Goal: Navigation & Orientation: Understand site structure

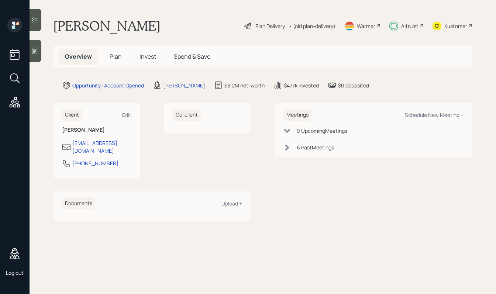
click at [32, 52] on icon at bounding box center [34, 50] width 7 height 7
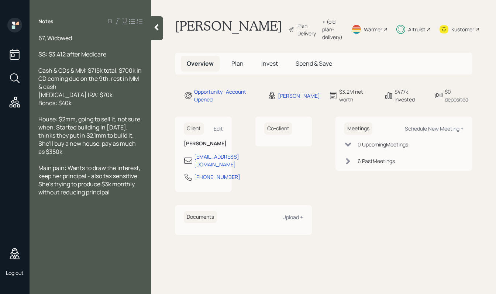
click at [349, 165] on icon at bounding box center [348, 161] width 7 height 7
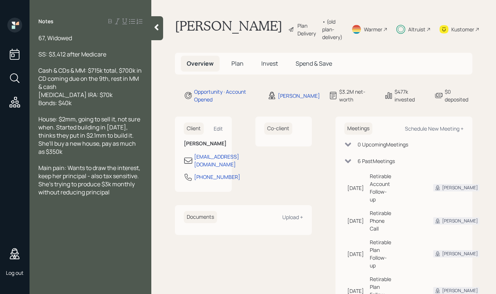
click at [350, 163] on icon at bounding box center [348, 161] width 6 height 4
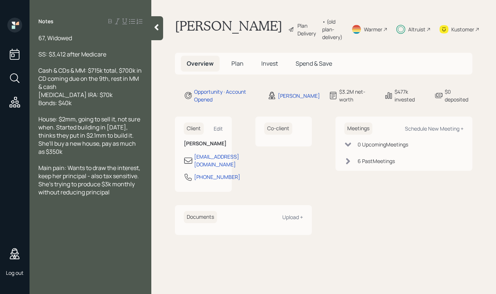
click at [348, 164] on icon at bounding box center [348, 161] width 4 height 6
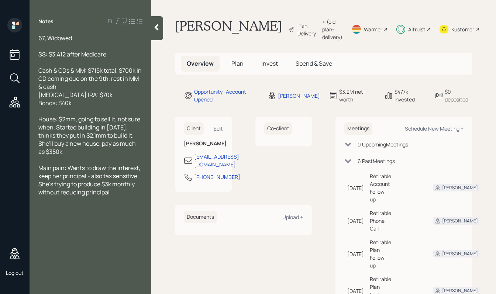
click at [350, 163] on icon at bounding box center [348, 161] width 6 height 4
